Goal: Task Accomplishment & Management: Manage account settings

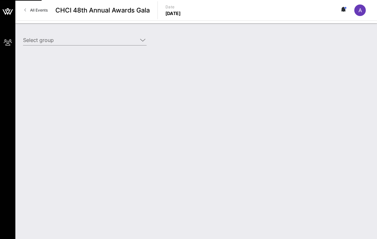
type input "Entertainment Software Association (ESA) (Entertainment Software Association (E…"
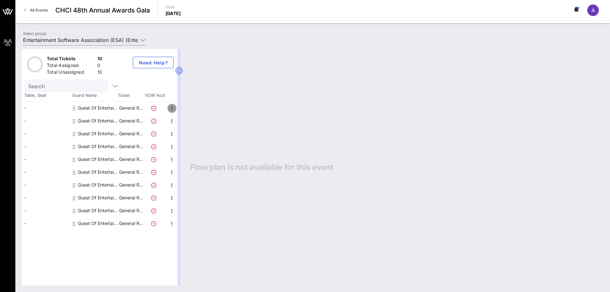
click at [173, 111] on icon "button" at bounding box center [172, 108] width 8 height 8
click at [194, 109] on div "Edit" at bounding box center [188, 110] width 13 height 5
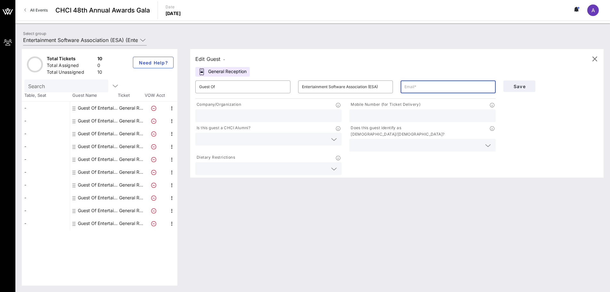
click at [377, 89] on input "text" at bounding box center [448, 87] width 87 height 10
click at [377, 88] on input "text" at bounding box center [448, 87] width 87 height 10
paste input "ncruz@theesa.com"
type input "ncruz@theesa.com"
click at [298, 119] on input "text" at bounding box center [268, 115] width 139 height 8
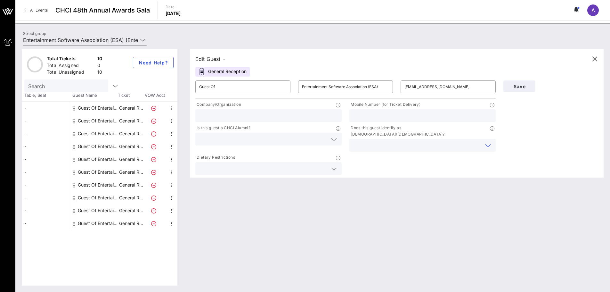
click at [374, 141] on input "text" at bounding box center [417, 145] width 128 height 8
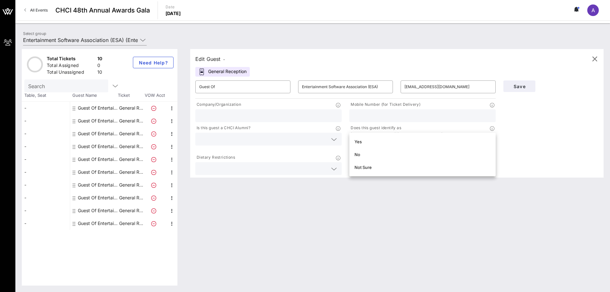
click at [374, 139] on div "Yes" at bounding box center [423, 141] width 136 height 5
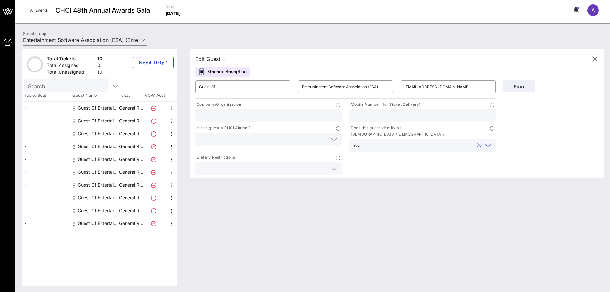
click at [377, 120] on div at bounding box center [422, 115] width 139 height 13
click at [333, 116] on input "text" at bounding box center [268, 115] width 139 height 8
click at [358, 120] on div at bounding box center [422, 115] width 139 height 13
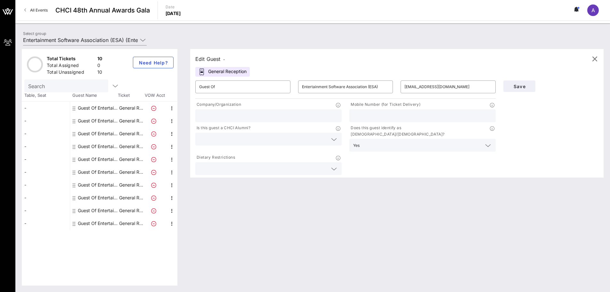
click at [377, 116] on input "text" at bounding box center [422, 115] width 139 height 8
click at [377, 195] on div "Edit Guest - General Reception ​ Guest Of ​ Entertainment Software Association …" at bounding box center [394, 167] width 420 height 236
click at [261, 117] on input "text" at bounding box center [268, 115] width 139 height 8
type input "e"
type input "Entertainment Software Association"
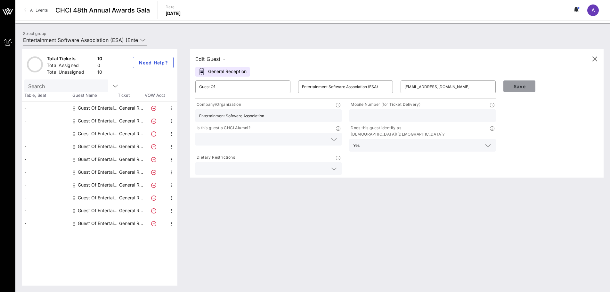
click at [377, 82] on button "Save" at bounding box center [520, 86] width 32 height 12
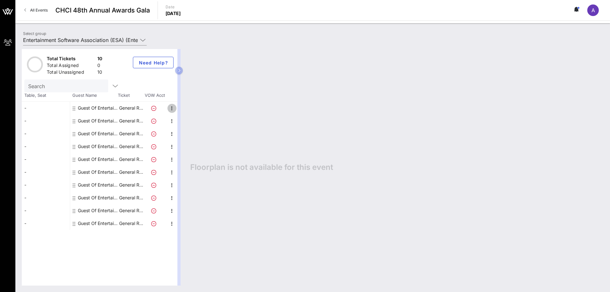
click at [172, 111] on icon "button" at bounding box center [172, 108] width 8 height 8
click at [100, 109] on div "Guest Of Entertainment Software Association (ESA)" at bounding box center [98, 108] width 40 height 13
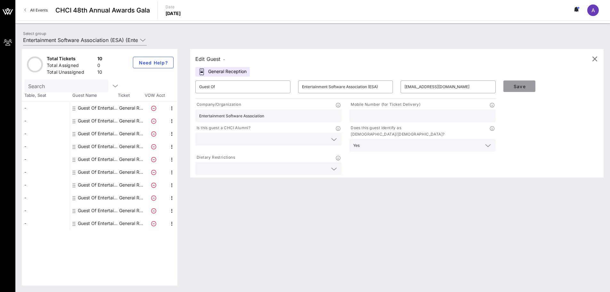
click at [377, 90] on button "Save" at bounding box center [520, 86] width 32 height 12
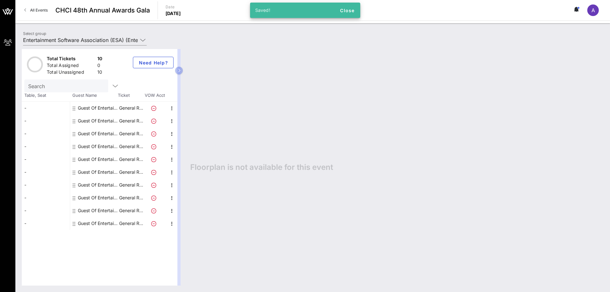
click at [154, 107] on icon at bounding box center [153, 108] width 5 height 5
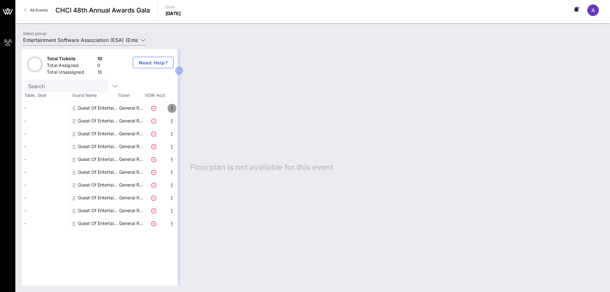
click at [168, 109] on icon "button" at bounding box center [172, 108] width 8 height 8
click at [210, 190] on div "Floorplan is not available for this event" at bounding box center [394, 167] width 420 height 236
click at [120, 112] on p "General R…" at bounding box center [131, 108] width 26 height 13
click at [166, 111] on div at bounding box center [155, 108] width 22 height 13
click at [173, 108] on icon "button" at bounding box center [172, 108] width 8 height 8
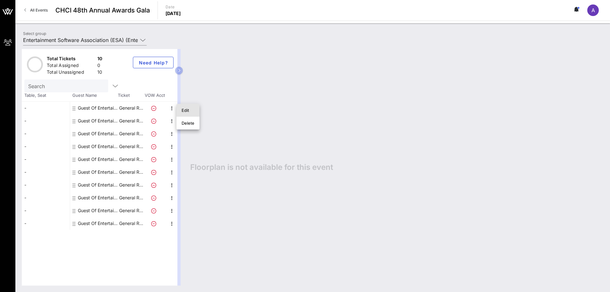
click at [193, 111] on div "Edit" at bounding box center [188, 110] width 13 height 5
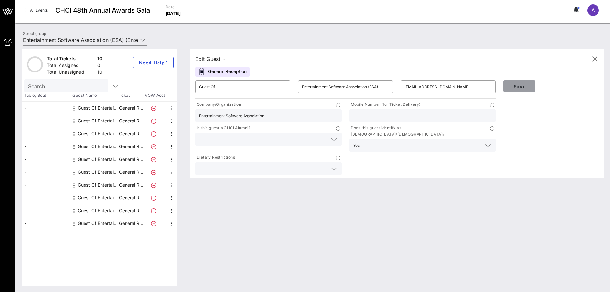
click at [377, 82] on button "Save" at bounding box center [520, 86] width 32 height 12
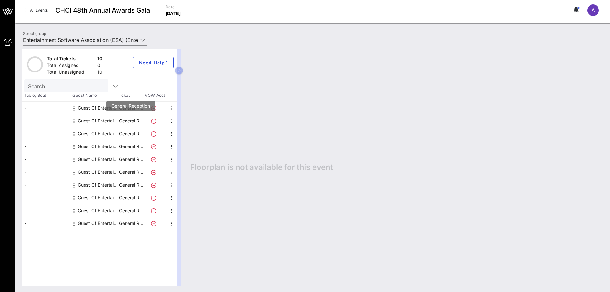
click at [133, 123] on p "General R…" at bounding box center [131, 120] width 26 height 13
click at [171, 122] on icon "button" at bounding box center [172, 121] width 8 height 8
click at [192, 123] on div "Edit" at bounding box center [188, 122] width 13 height 5
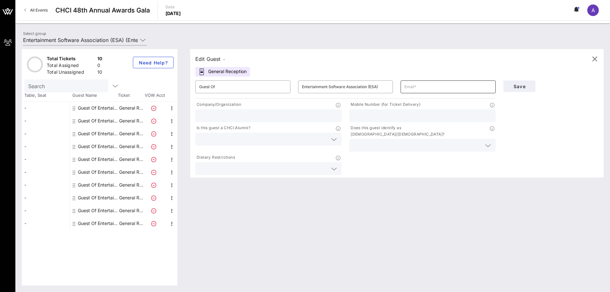
click at [377, 90] on input "text" at bounding box center [448, 87] width 87 height 10
paste input "jmontano@theesa.com"
type input "jmontano@theesa.com"
click at [377, 141] on input "text" at bounding box center [417, 145] width 128 height 8
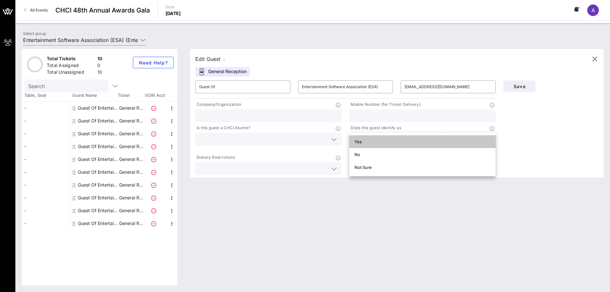
click at [377, 137] on div "Yes" at bounding box center [423, 141] width 136 height 10
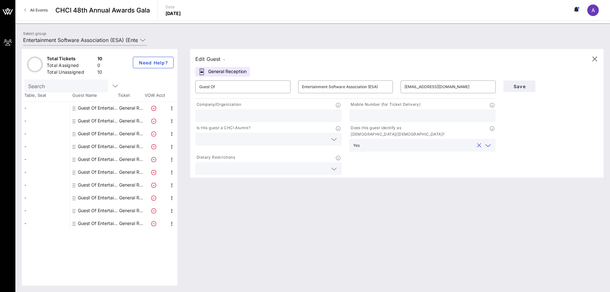
click at [298, 113] on input "text" at bounding box center [268, 115] width 139 height 8
type input "Entertainment Software Association"
click at [337, 140] on icon at bounding box center [334, 140] width 6 height 8
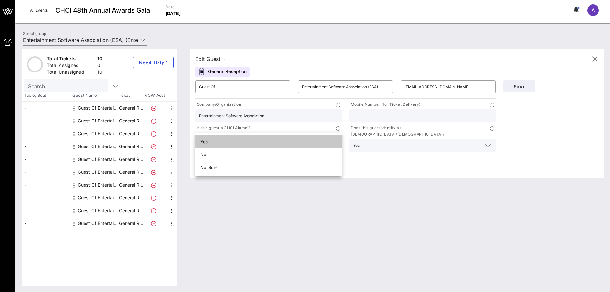
click at [337, 140] on div "Yes" at bounding box center [268, 141] width 146 height 13
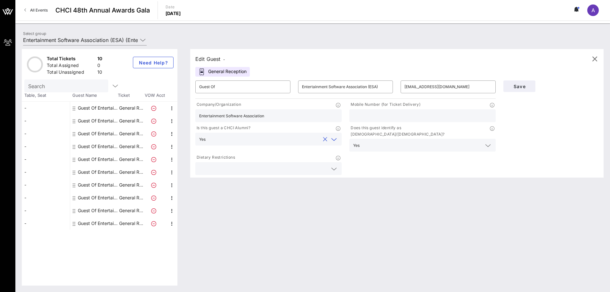
click at [337, 140] on icon at bounding box center [334, 140] width 6 height 8
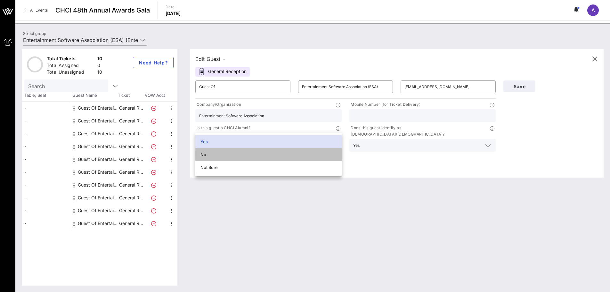
click at [261, 157] on div "No" at bounding box center [269, 154] width 136 height 10
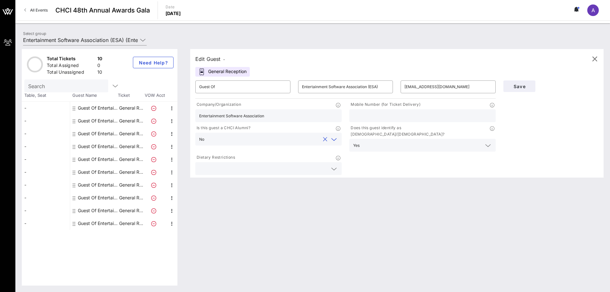
click at [375, 224] on div "Edit Guest - General Reception ​ Guest Of ​ Entertainment Software Association …" at bounding box center [394, 167] width 420 height 236
drag, startPoint x: 398, startPoint y: 117, endPoint x: 400, endPoint y: 126, distance: 9.1
click at [377, 126] on div "Company/Organization Entertainment Software Association Mobile Number (for Tick…" at bounding box center [346, 138] width 308 height 76
click at [377, 114] on input "text" at bounding box center [422, 115] width 139 height 8
click at [377, 173] on div "Edit Guest - General Reception ​ Guest Of ​ Entertainment Software Association …" at bounding box center [394, 167] width 420 height 236
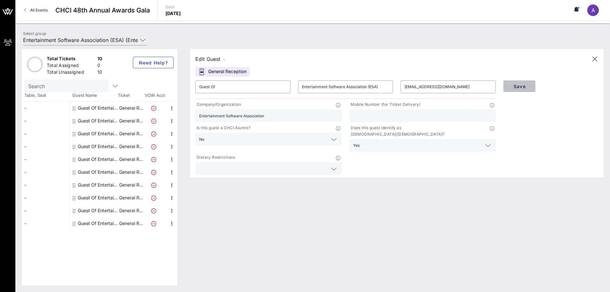
click at [377, 87] on span "Save" at bounding box center [520, 86] width 22 height 5
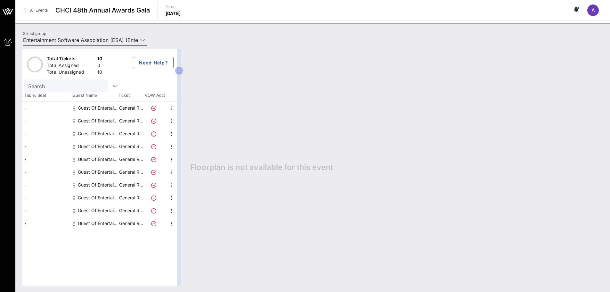
click at [144, 41] on icon at bounding box center [143, 40] width 6 height 8
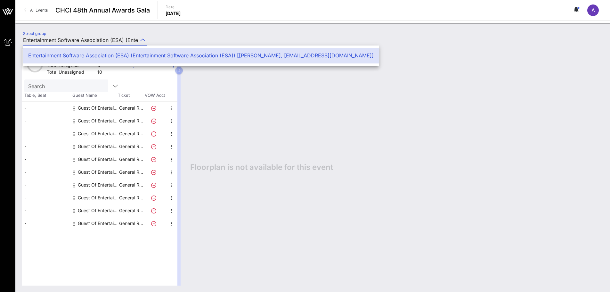
click at [165, 38] on div "Select group Entertainment Software Association (ESA) (Entertainment Software A…" at bounding box center [312, 41] width 587 height 22
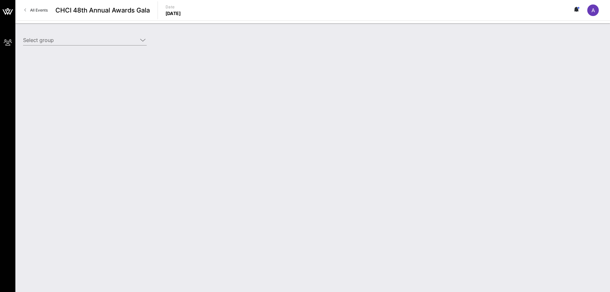
type input "Entertainment Software Association (ESA) (Entertainment Software Association (E…"
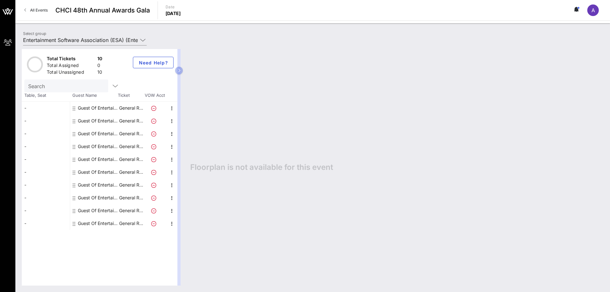
click at [593, 16] on div "All Events CHCI 48th Annual Awards Gala Date Thursday, Sep. 18, 2025 A" at bounding box center [312, 10] width 595 height 21
click at [594, 12] on span "A" at bounding box center [594, 10] width 4 height 6
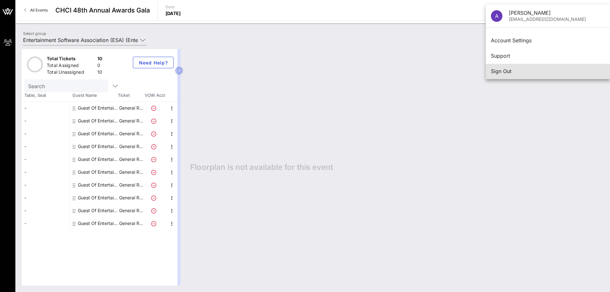
click at [496, 70] on div "Sign Out" at bounding box center [548, 71] width 114 height 6
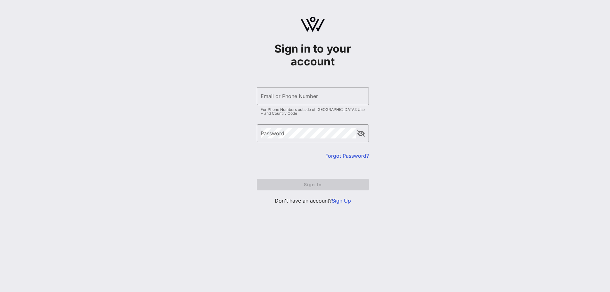
type input "abarajas@theesa.com"
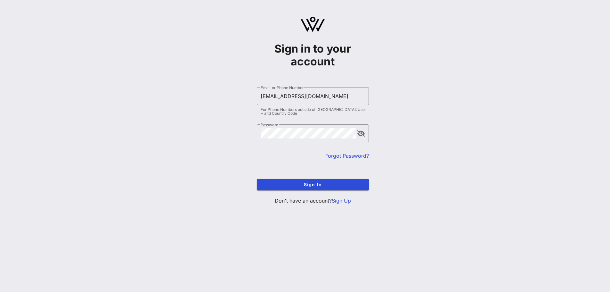
drag, startPoint x: 403, startPoint y: 3, endPoint x: 148, endPoint y: 60, distance: 261.5
click at [148, 60] on div "Sign in to your account ​ Email or Phone Number abarajas@theesa.com For Phone N…" at bounding box center [312, 113] width 595 height 226
click at [322, 98] on input "abarajas@theesa.com" at bounding box center [313, 96] width 104 height 10
click at [285, 98] on input "abarajas@theesa.com" at bounding box center [313, 96] width 104 height 10
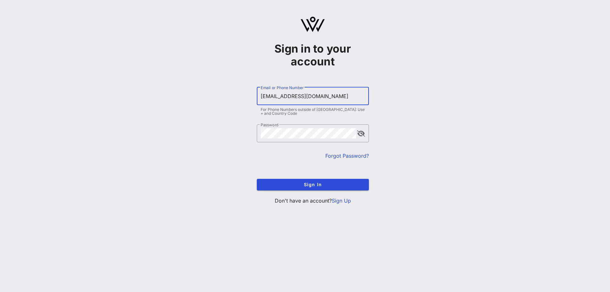
click at [285, 98] on input "abarajas@theesa.com" at bounding box center [313, 96] width 104 height 10
click at [359, 136] on button "append icon" at bounding box center [361, 133] width 8 height 6
click at [320, 141] on div "Password" at bounding box center [308, 133] width 95 height 18
